Goal: Information Seeking & Learning: Check status

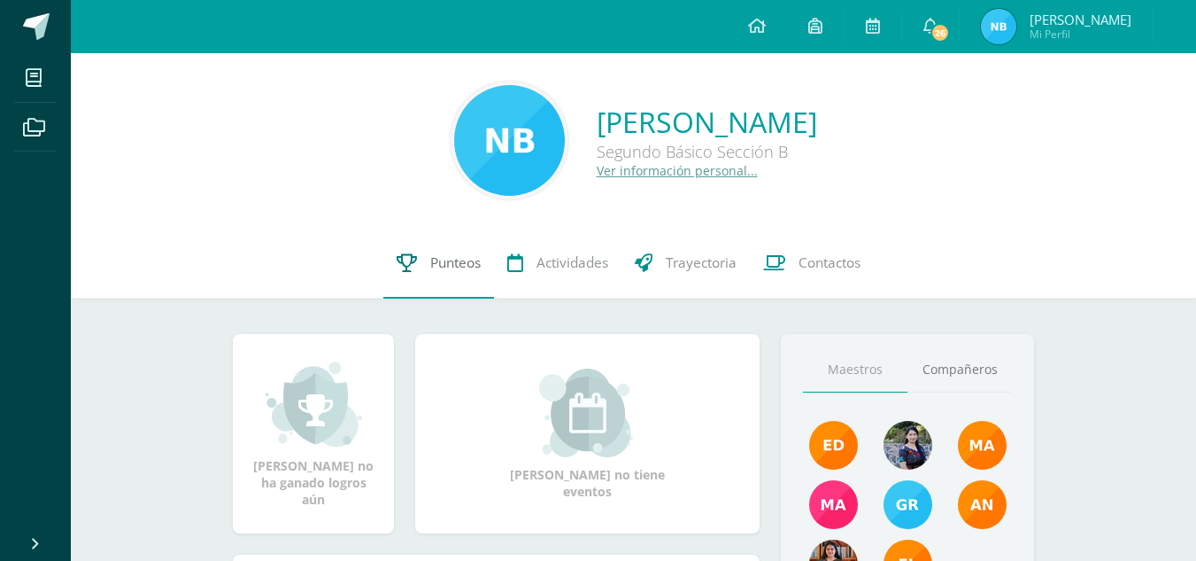
click at [470, 252] on link "Punteos" at bounding box center [438, 263] width 111 height 71
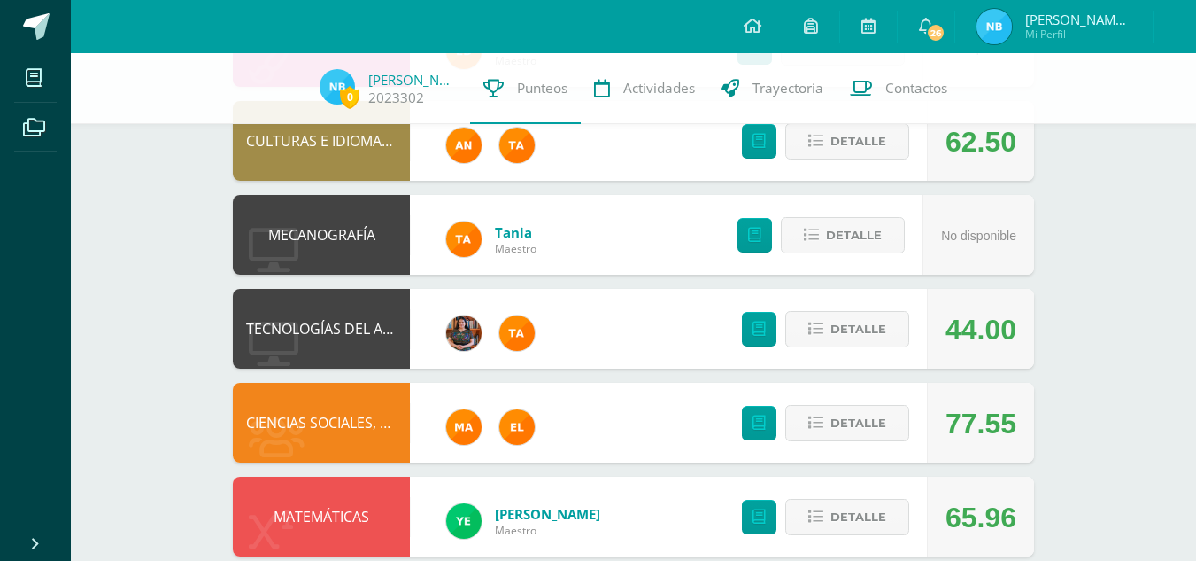
scroll to position [838, 0]
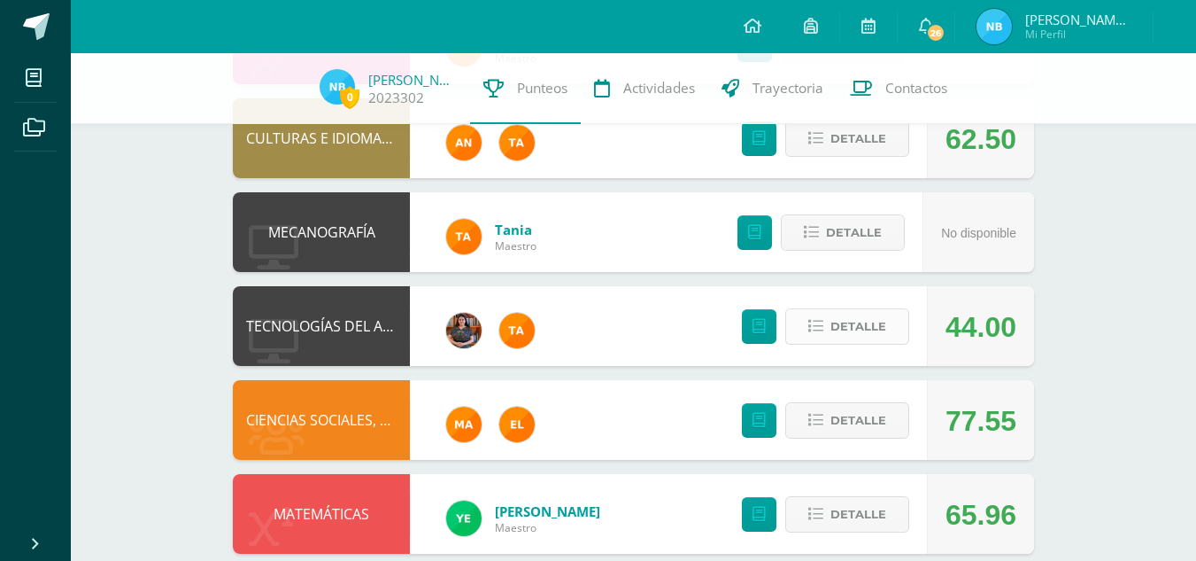
click at [865, 329] on span "Detalle" at bounding box center [859, 326] width 56 height 33
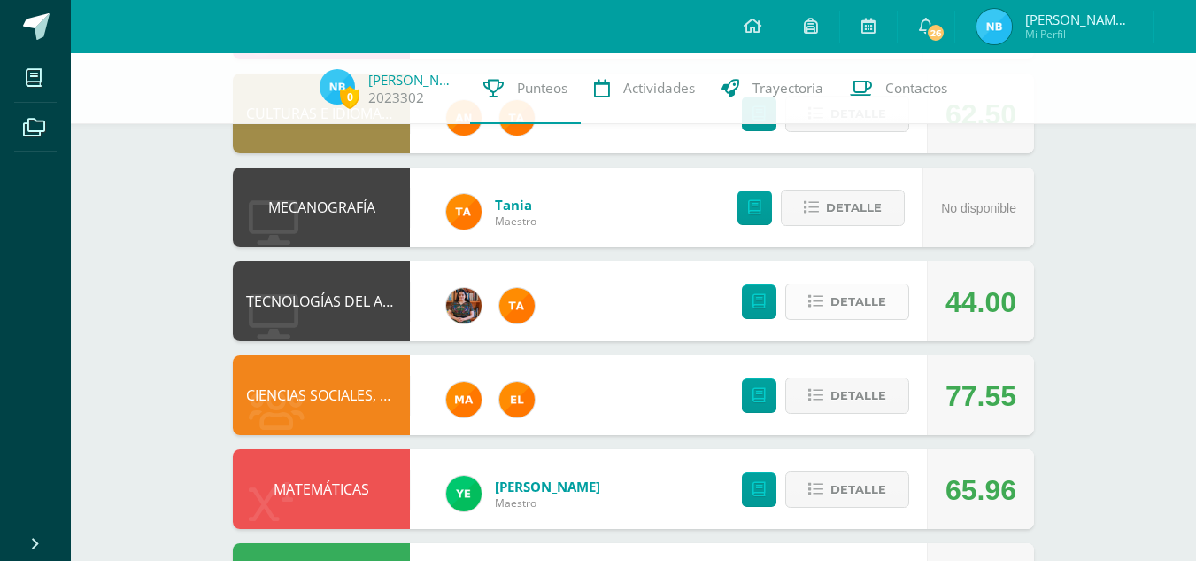
scroll to position [863, 0]
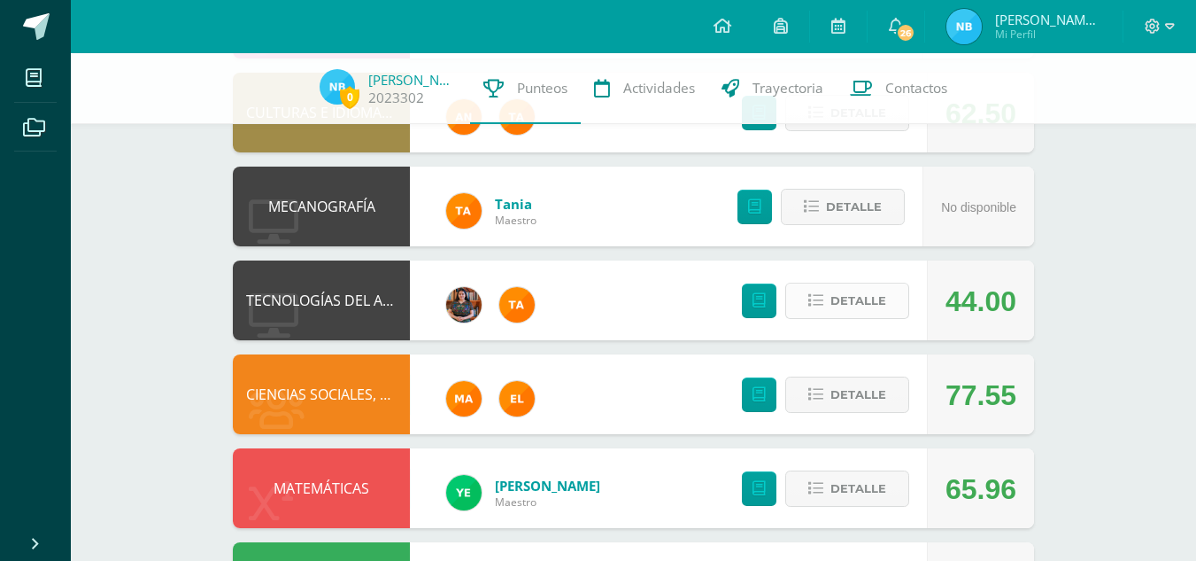
click at [842, 301] on span "Detalle" at bounding box center [859, 300] width 56 height 33
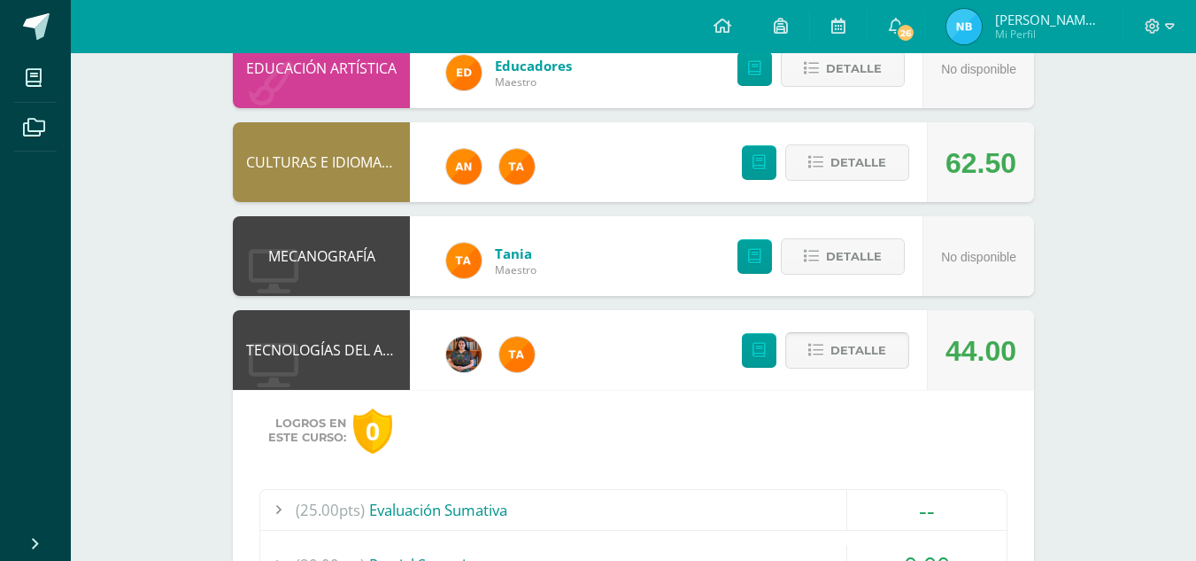
scroll to position [820, 0]
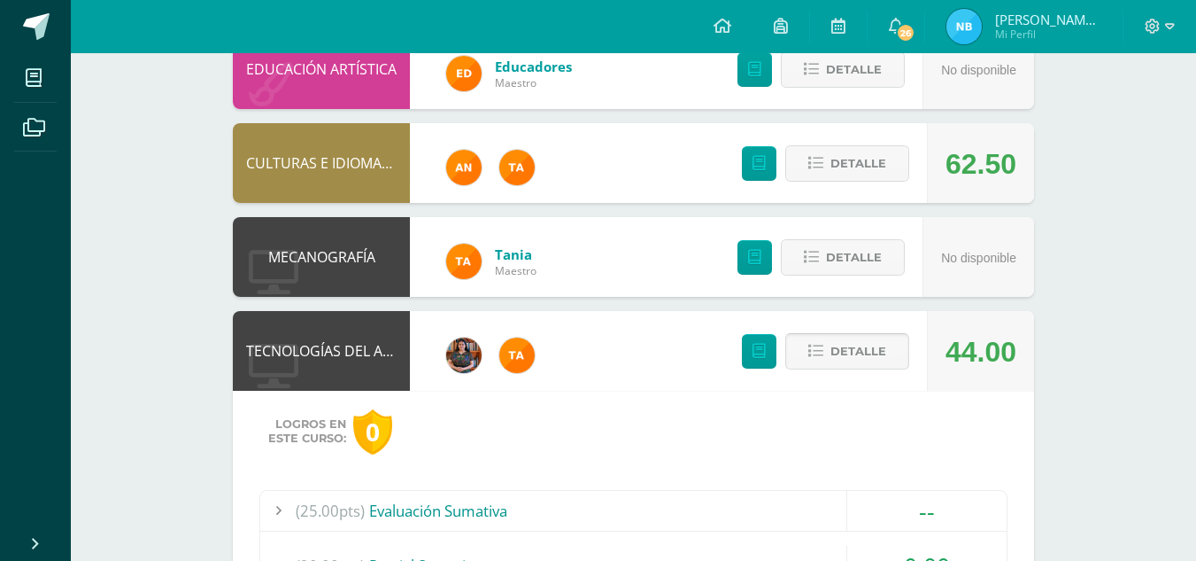
click at [826, 355] on button "Detalle" at bounding box center [847, 351] width 124 height 36
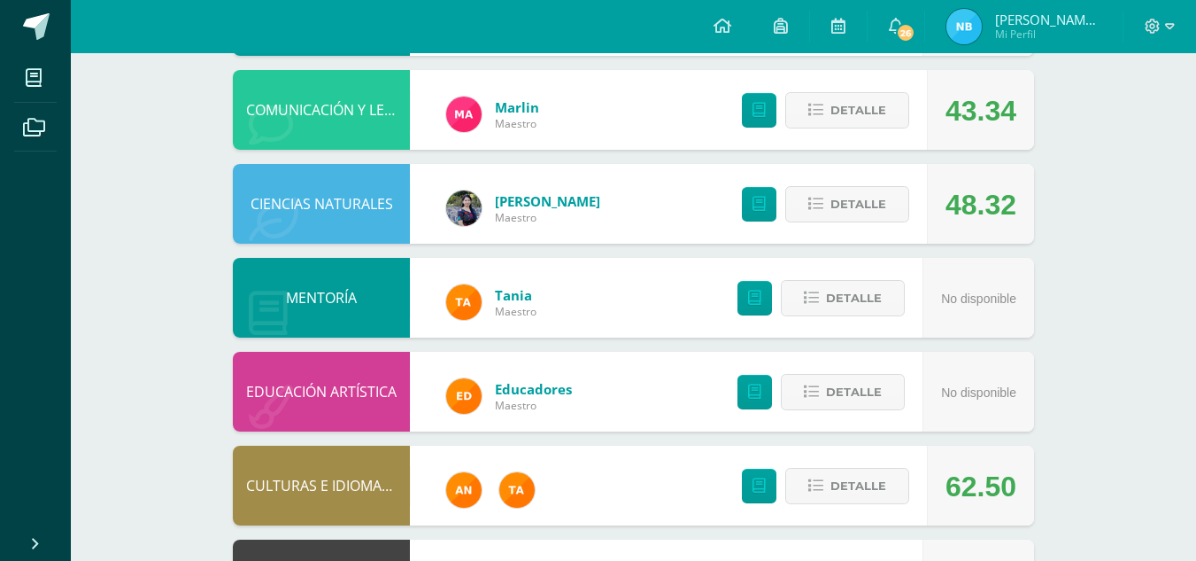
scroll to position [458, 0]
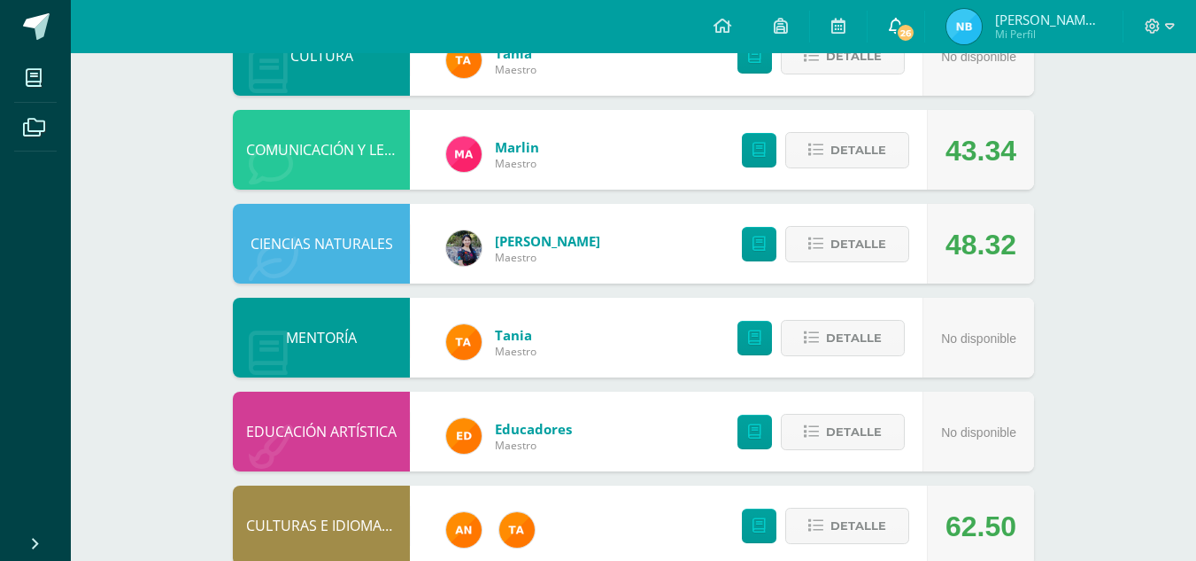
click at [903, 34] on span at bounding box center [896, 26] width 14 height 19
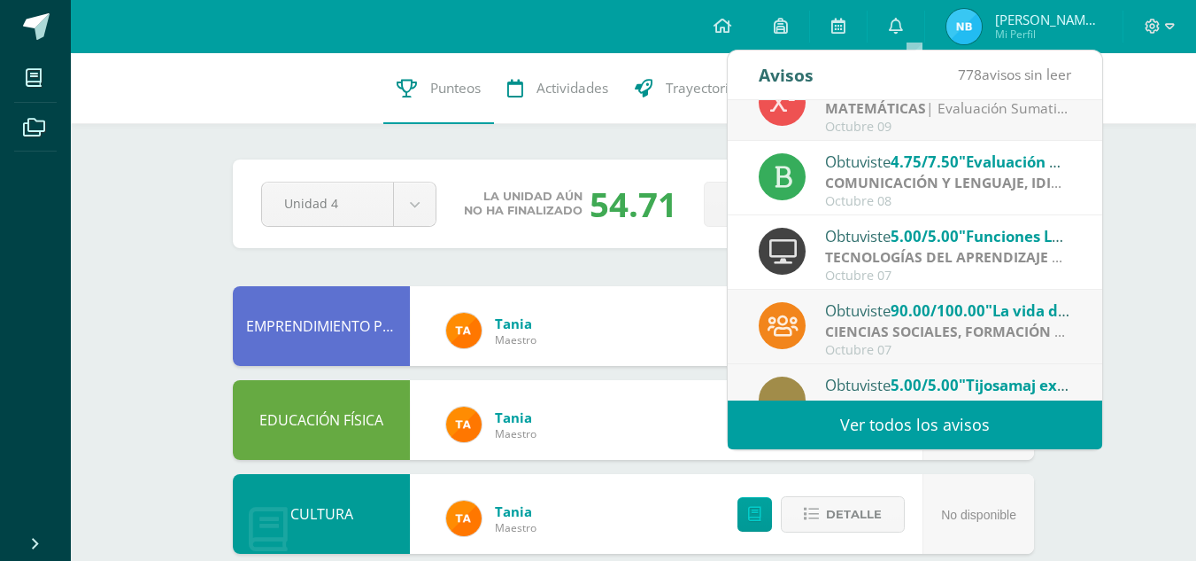
scroll to position [244, 0]
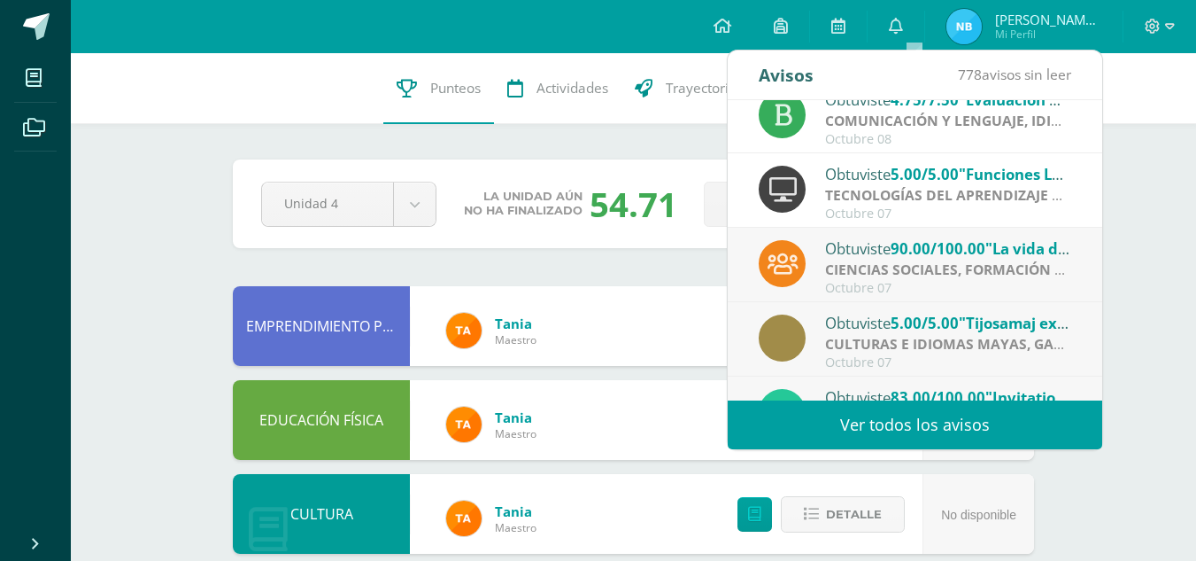
click at [903, 412] on link "Ver todos los avisos" at bounding box center [915, 424] width 375 height 49
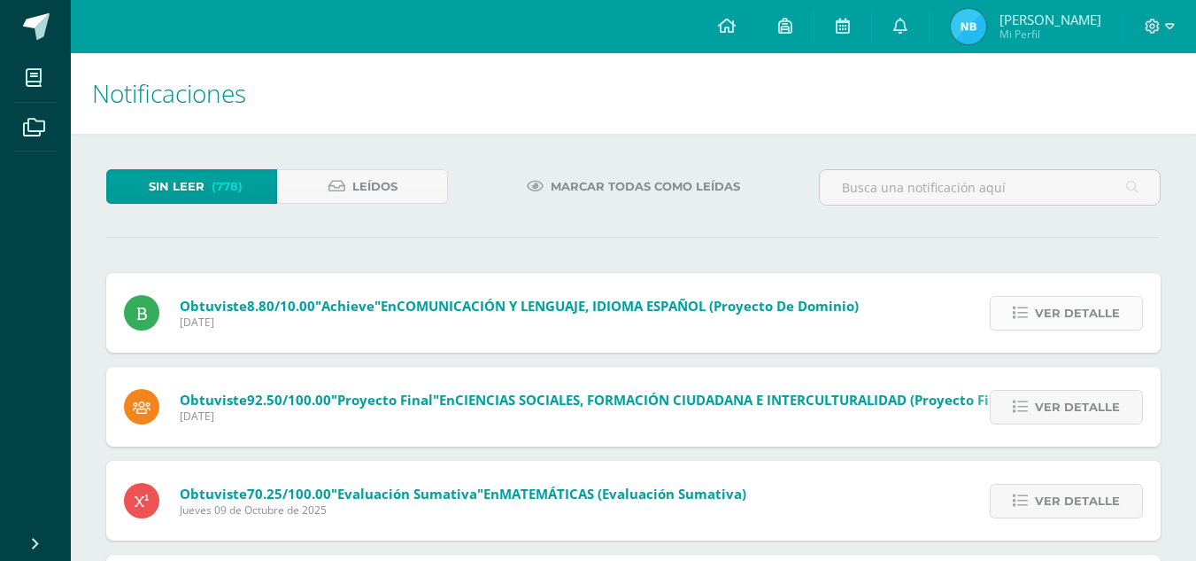
click at [1053, 308] on span "Ver detalle" at bounding box center [1077, 313] width 85 height 33
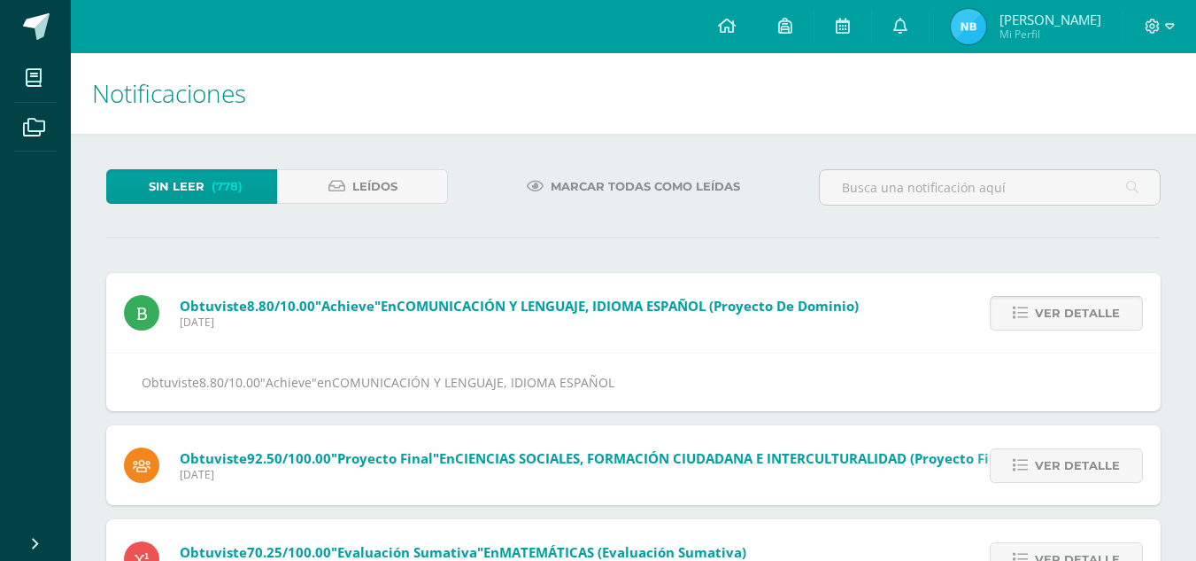
click at [1053, 308] on span "Ver detalle" at bounding box center [1077, 313] width 85 height 33
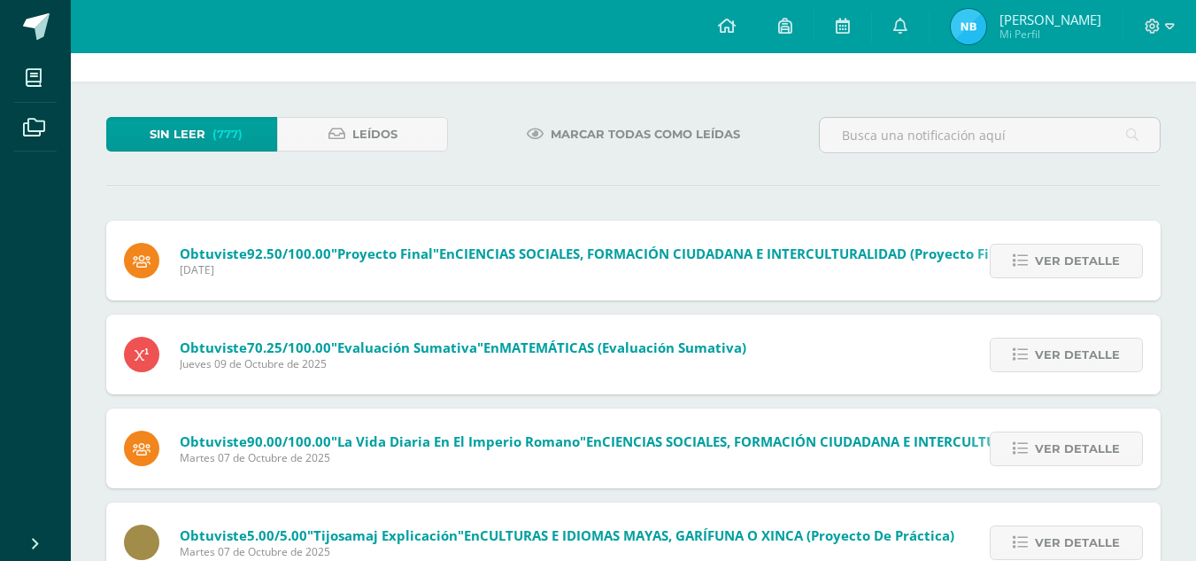
scroll to position [55, 0]
